Goal: Task Accomplishment & Management: Manage account settings

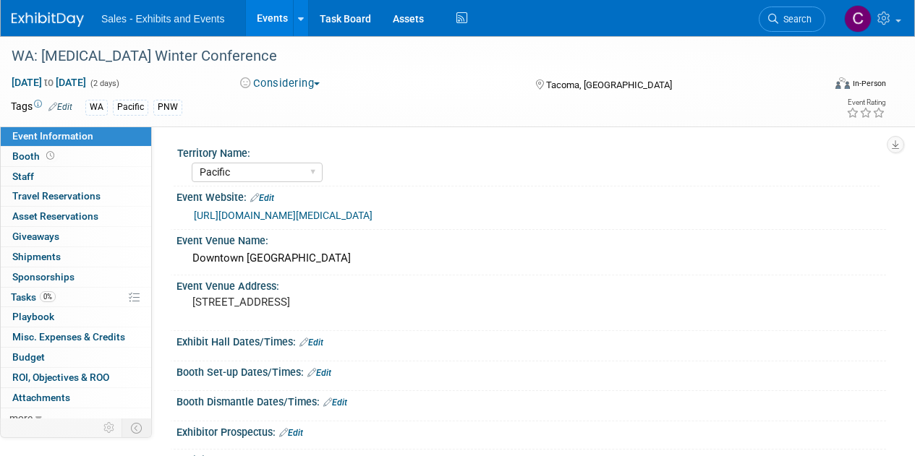
select select "Pacific"
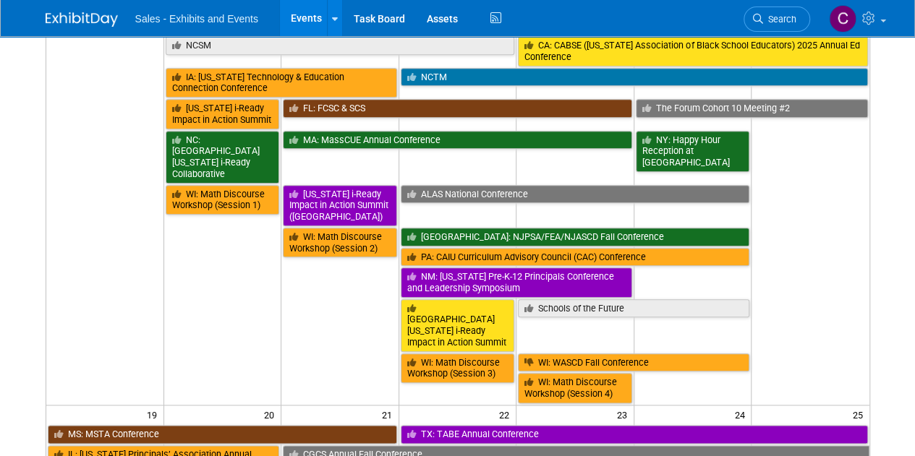
scroll to position [669, 0]
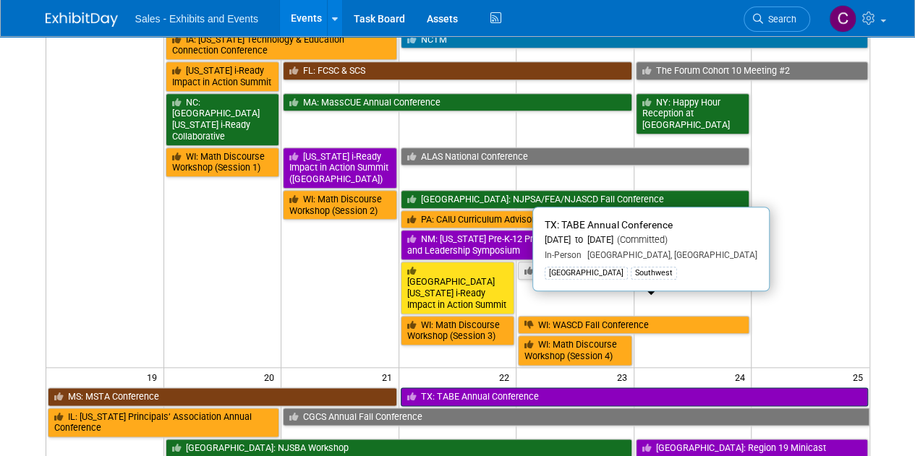
click at [456, 388] on link "TX: TABE Annual Conference" at bounding box center [634, 397] width 467 height 19
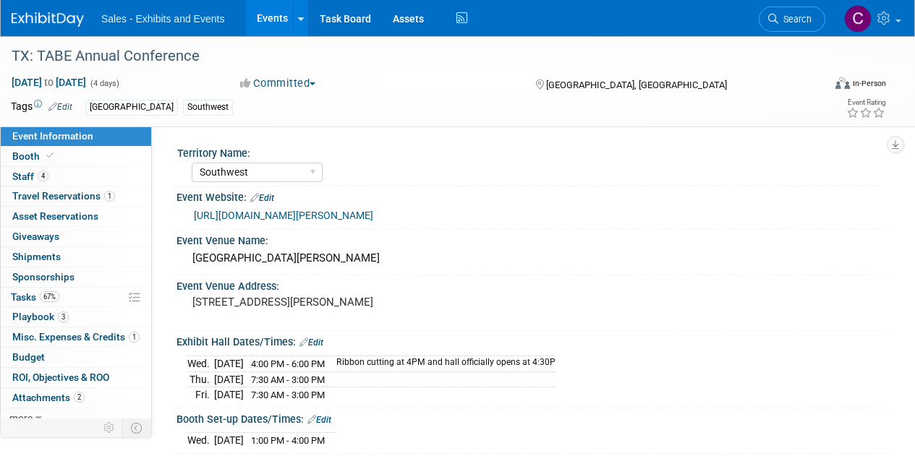
select select "Southwest"
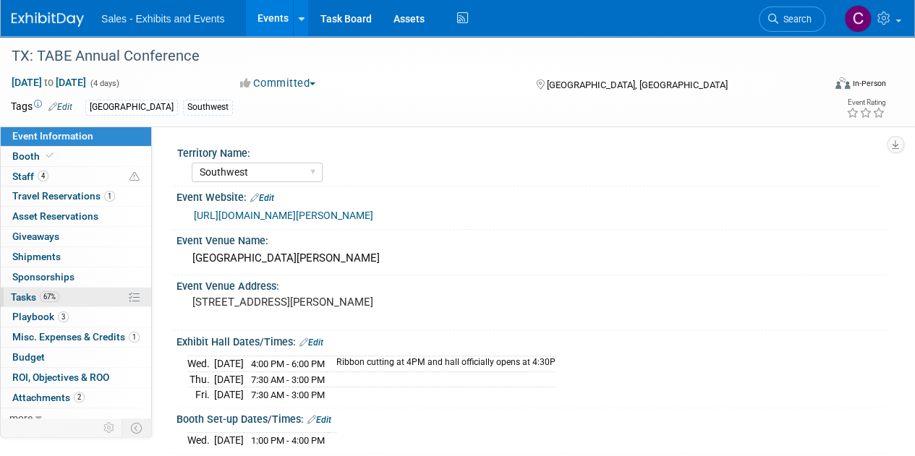
click at [28, 293] on span "Tasks 67%" at bounding box center [35, 297] width 48 height 12
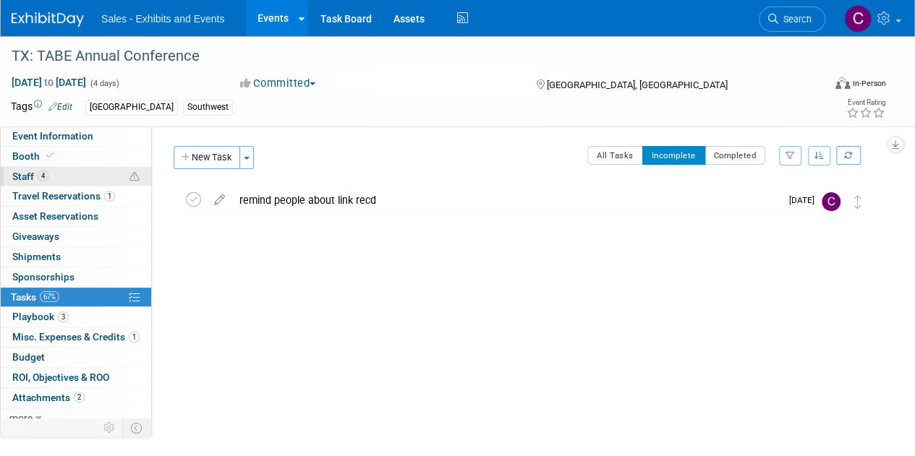
click at [8, 174] on link "4 Staff 4" at bounding box center [76, 177] width 150 height 20
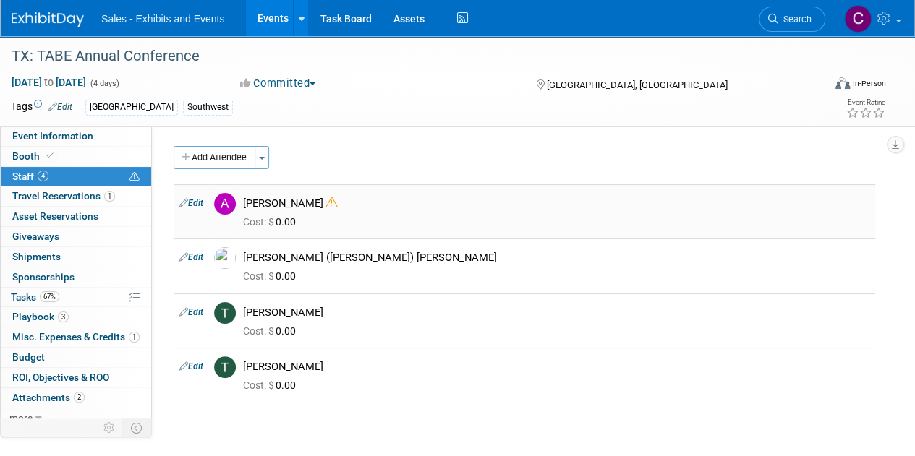
click at [198, 202] on link "Edit" at bounding box center [191, 203] width 24 height 10
select select "c4ab3424-595a-4d5c-8435-5e437c2c54be"
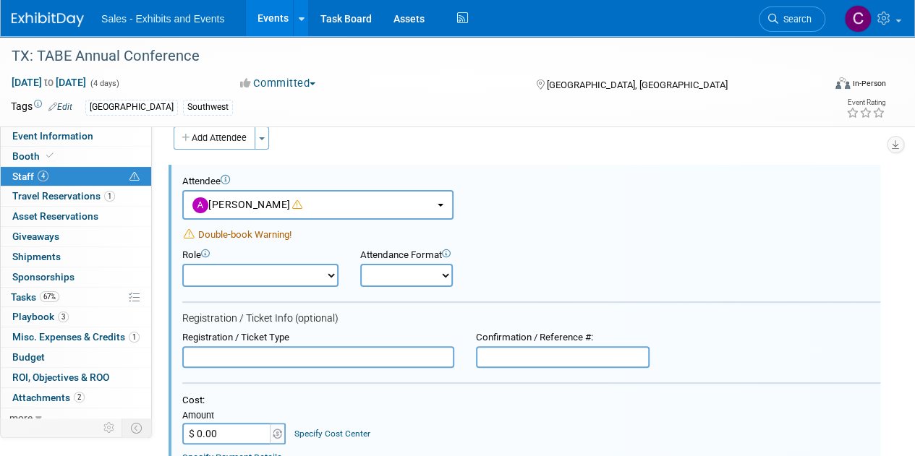
click at [232, 429] on input "$ 0.00" at bounding box center [227, 434] width 90 height 22
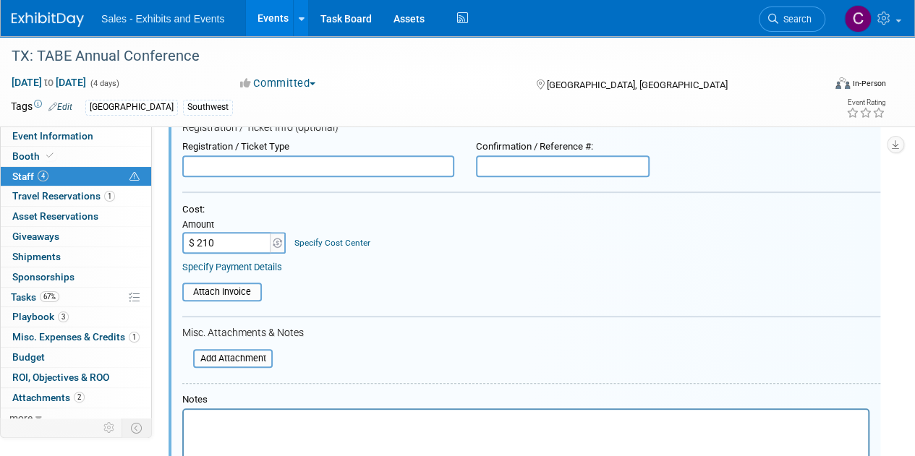
scroll to position [247, 0]
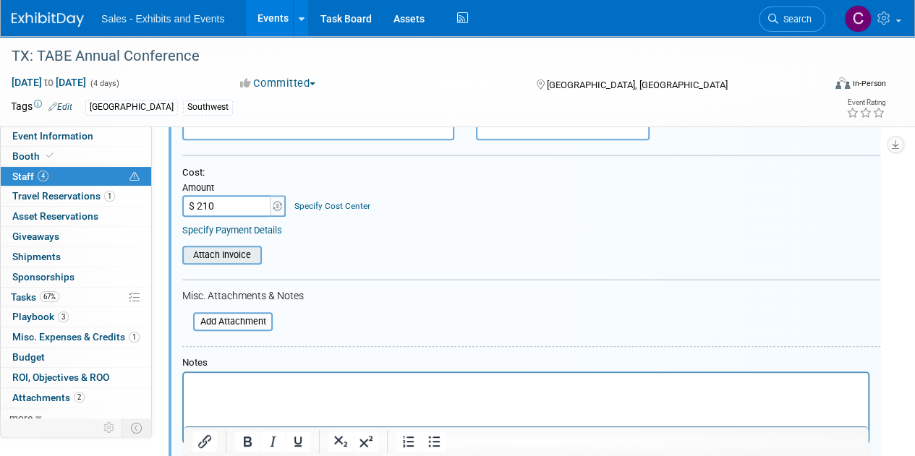
type input "$ 210.00"
click at [237, 249] on input "file" at bounding box center [174, 255] width 172 height 16
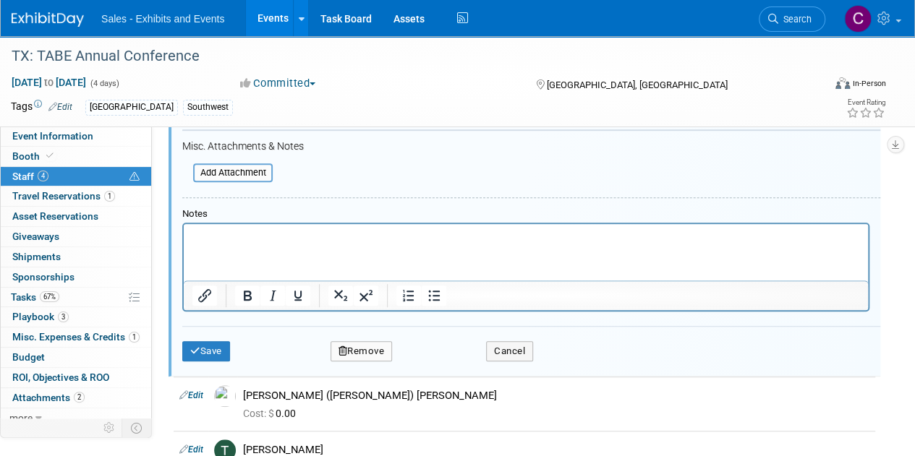
scroll to position [482, 0]
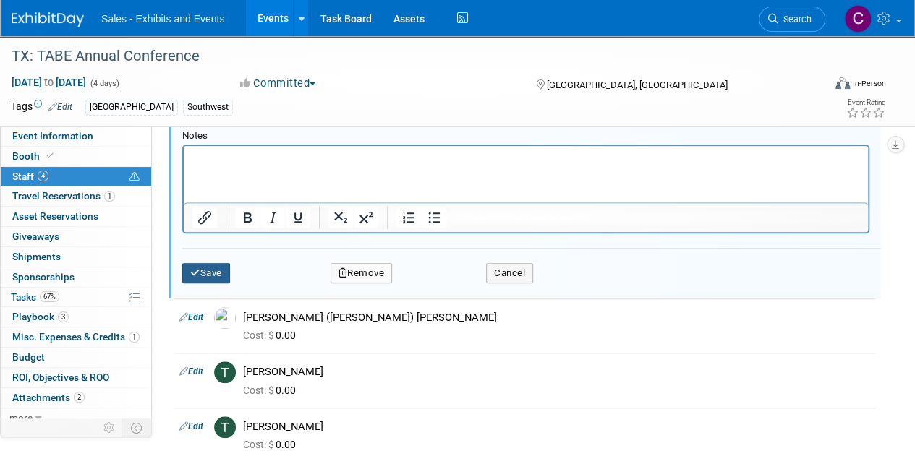
click at [197, 265] on button "Save" at bounding box center [206, 273] width 48 height 20
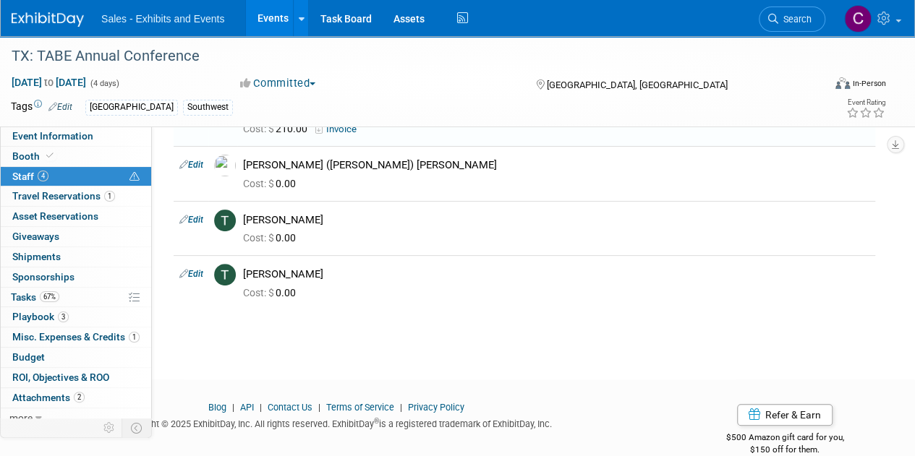
scroll to position [147, 0]
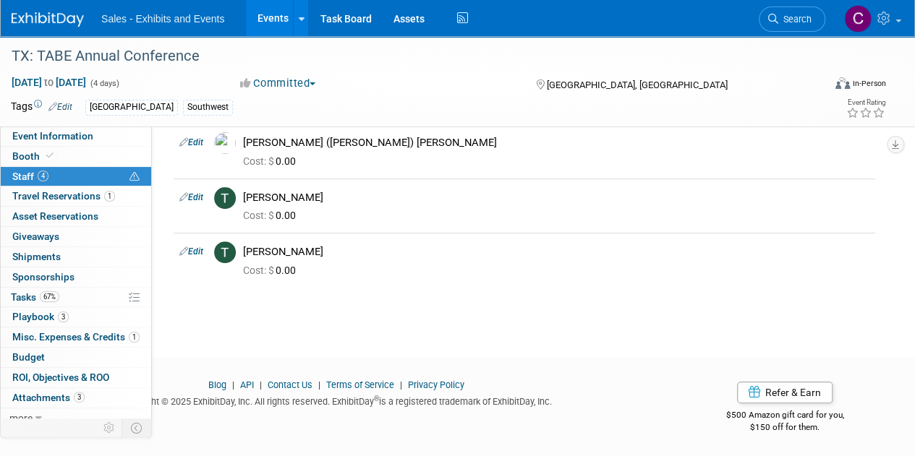
click at [270, 18] on link "Events" at bounding box center [272, 18] width 53 height 36
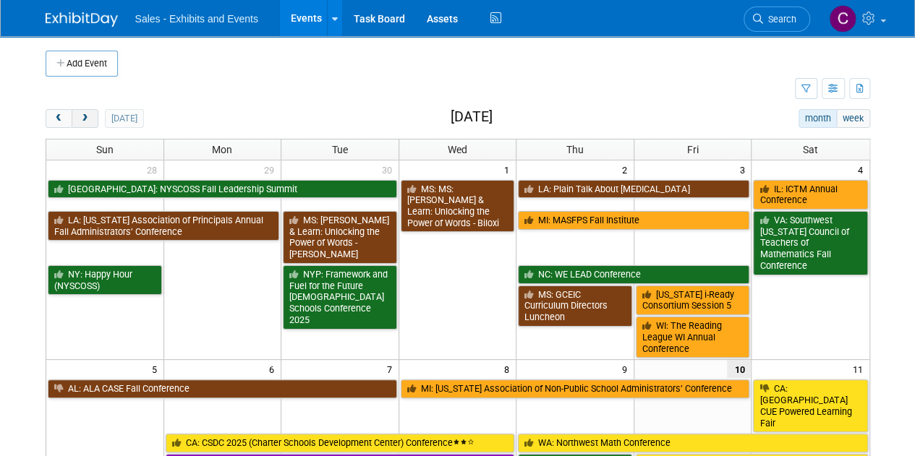
click at [80, 122] on span "next" at bounding box center [85, 118] width 11 height 9
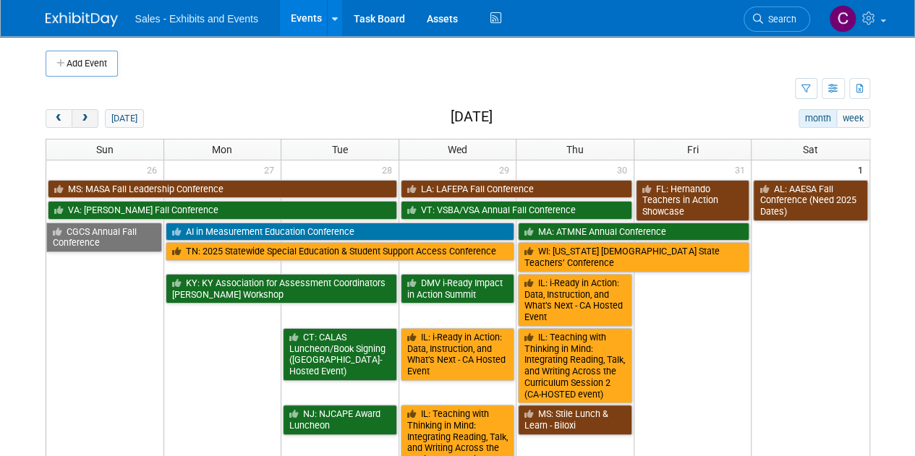
click at [80, 122] on span "next" at bounding box center [85, 118] width 11 height 9
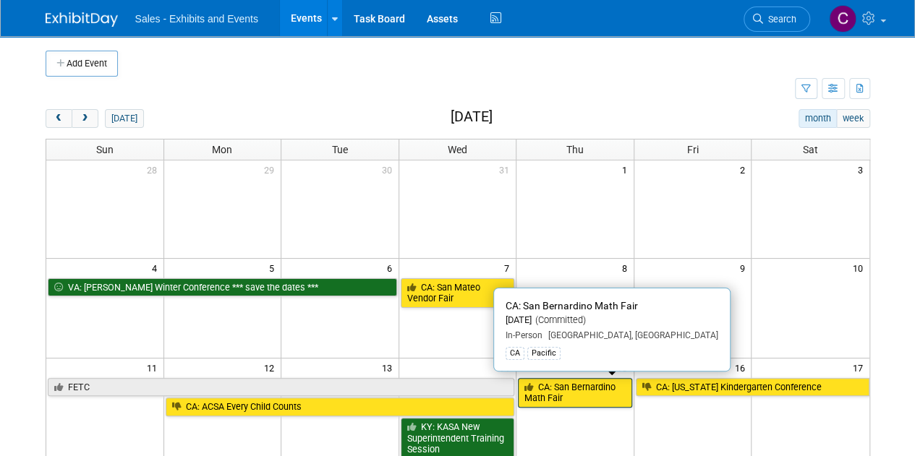
click at [570, 395] on link "CA: San Bernardino Math Fair" at bounding box center [575, 393] width 114 height 30
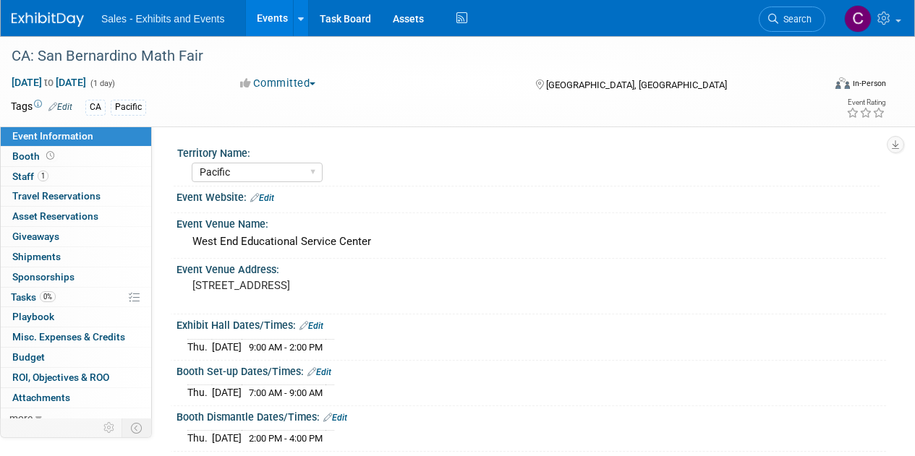
select select "Pacific"
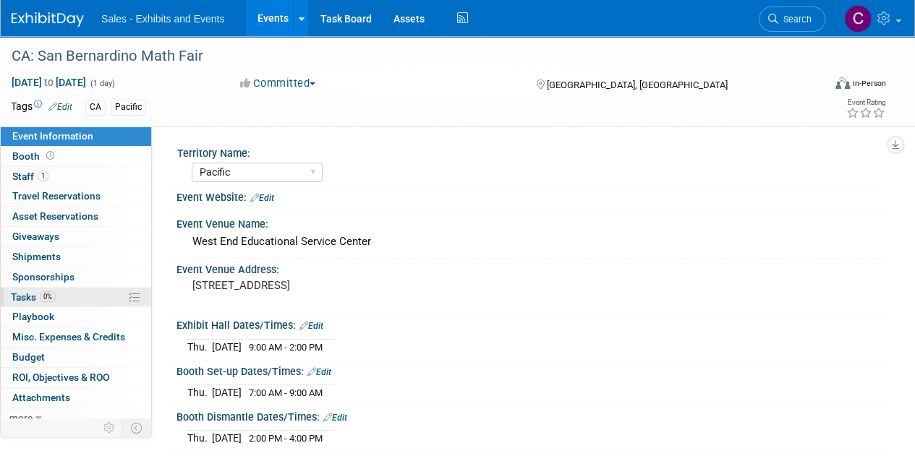
click at [42, 300] on span "Tasks 0%" at bounding box center [33, 297] width 45 height 12
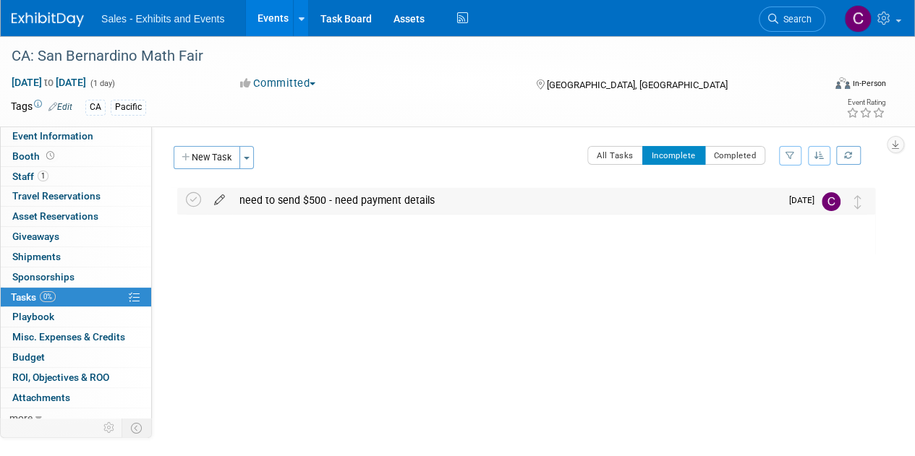
click at [215, 200] on icon at bounding box center [219, 197] width 25 height 18
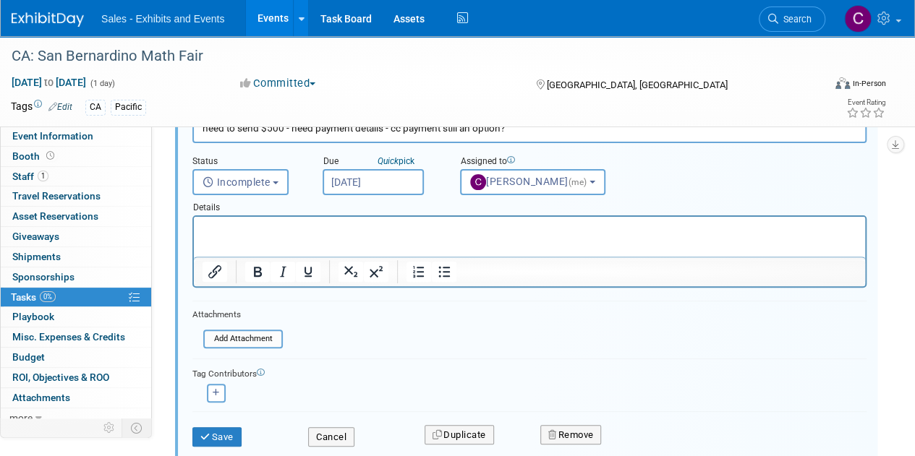
scroll to position [121, 0]
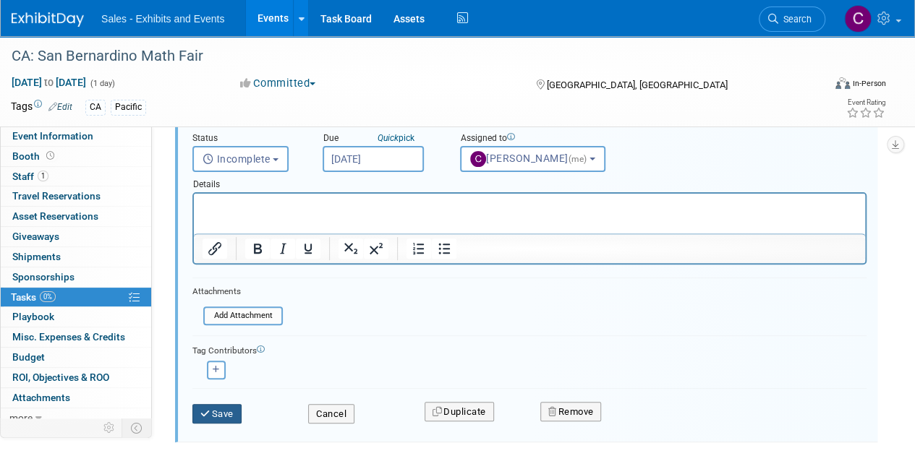
type input "need to send $500 - need payment details - cc payment still an option?"
click at [215, 408] on button "Save" at bounding box center [216, 414] width 49 height 20
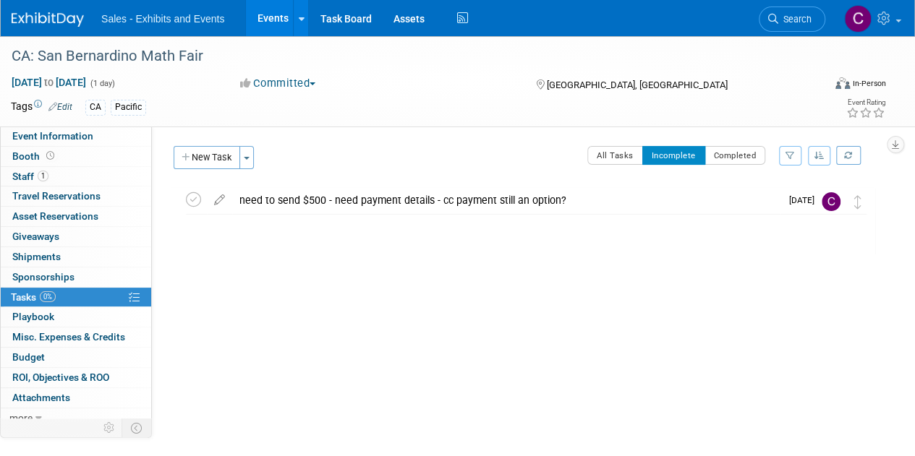
scroll to position [0, 0]
click at [263, 5] on link "Events" at bounding box center [272, 18] width 53 height 36
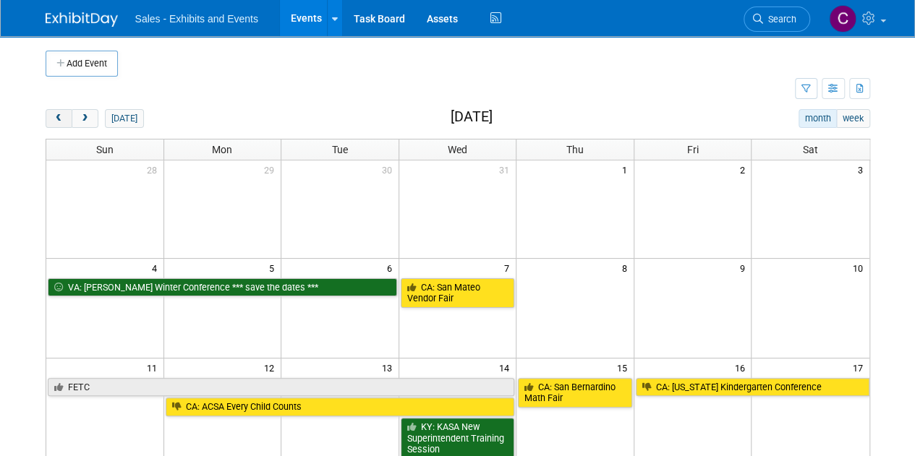
click at [64, 114] on button "prev" at bounding box center [59, 118] width 27 height 19
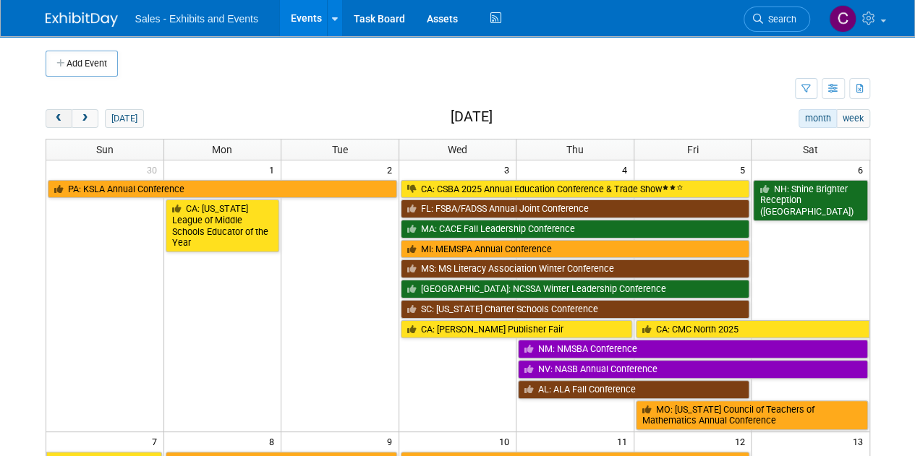
click at [64, 114] on button "prev" at bounding box center [59, 118] width 27 height 19
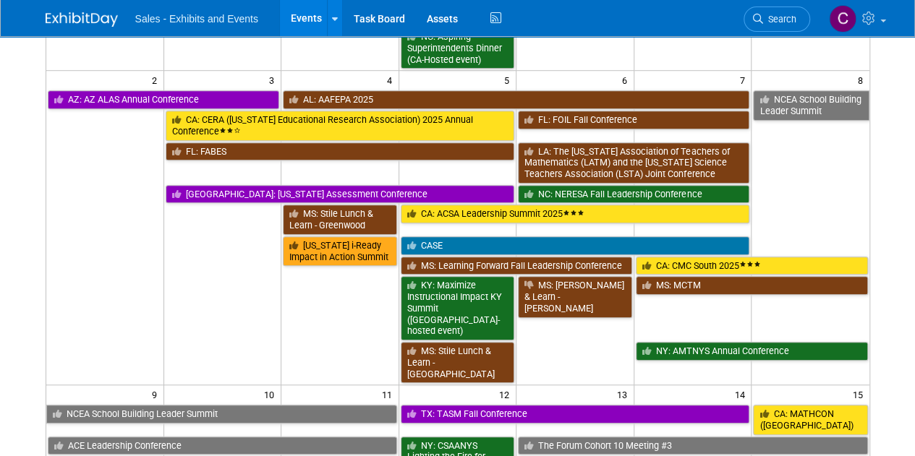
scroll to position [442, 0]
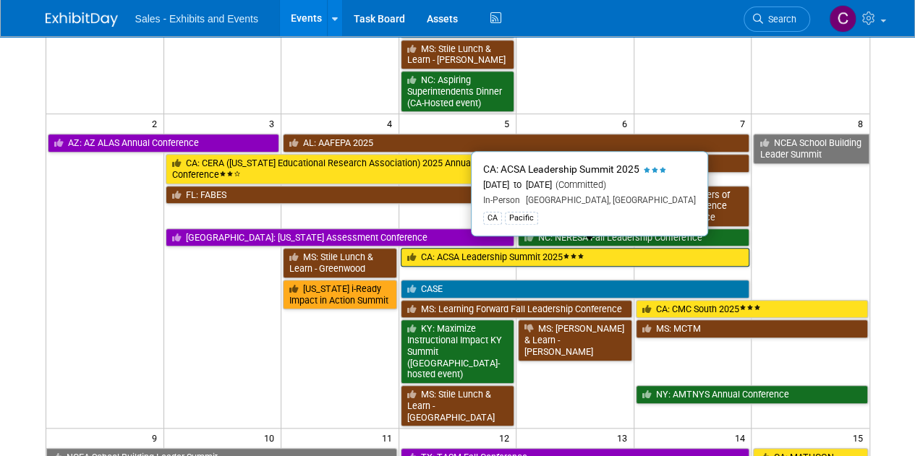
click at [463, 248] on link "CA: ACSA Leadership Summit 2025" at bounding box center [575, 257] width 349 height 19
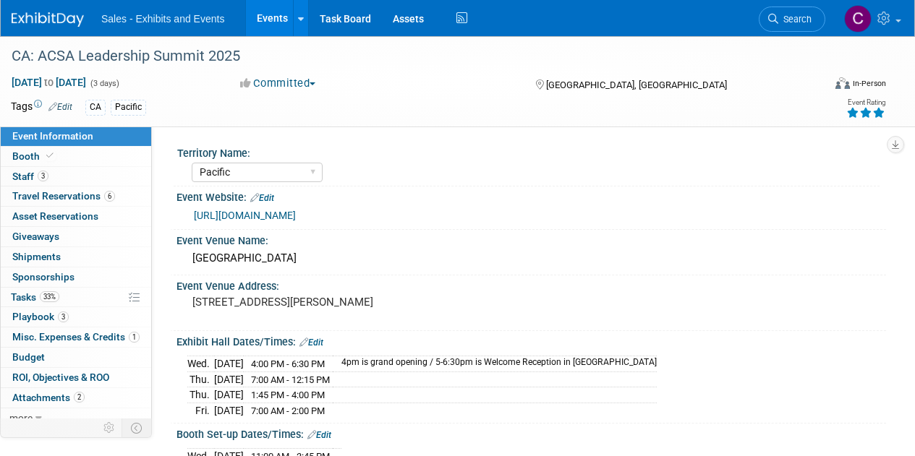
select select "Pacific"
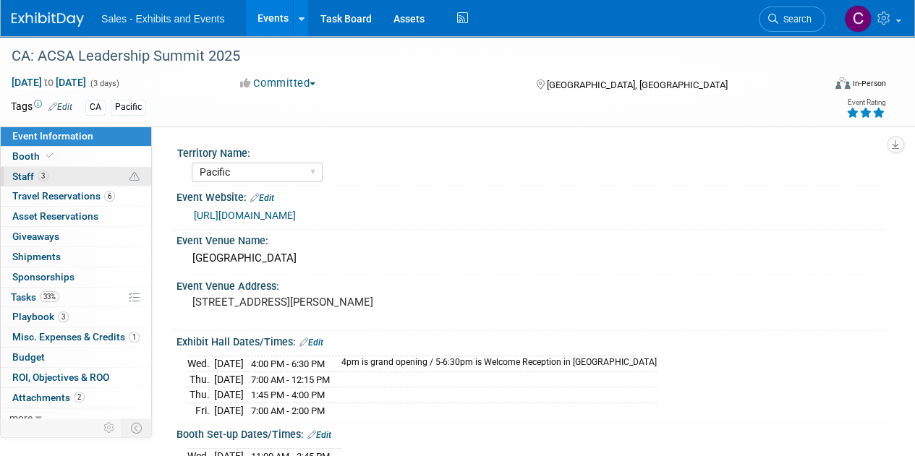
click at [22, 176] on span "Staff 3" at bounding box center [30, 177] width 36 height 12
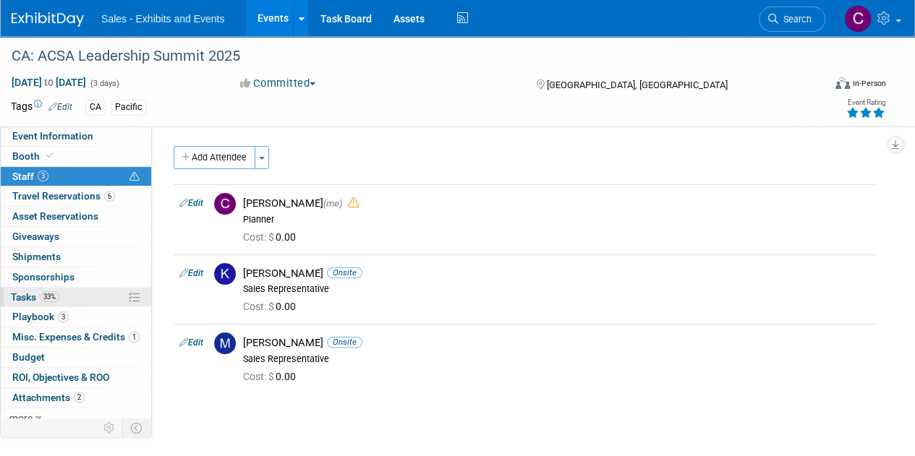
click at [32, 291] on span "Tasks 33%" at bounding box center [35, 297] width 48 height 12
